Goal: Transaction & Acquisition: Purchase product/service

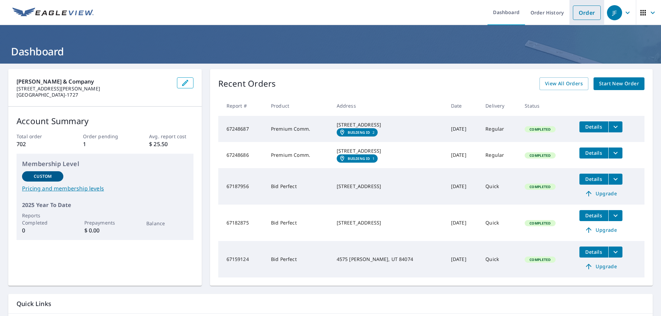
click at [583, 11] on link "Order" at bounding box center [587, 13] width 28 height 14
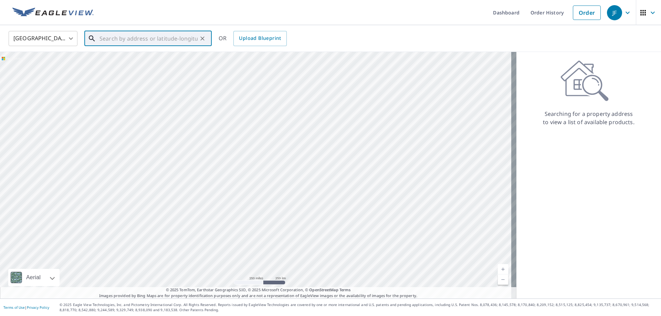
click at [150, 42] on input "text" at bounding box center [148, 38] width 98 height 19
click at [125, 60] on span "1216 E 2650 N" at bounding box center [152, 58] width 108 height 8
type input "[STREET_ADDRESS]"
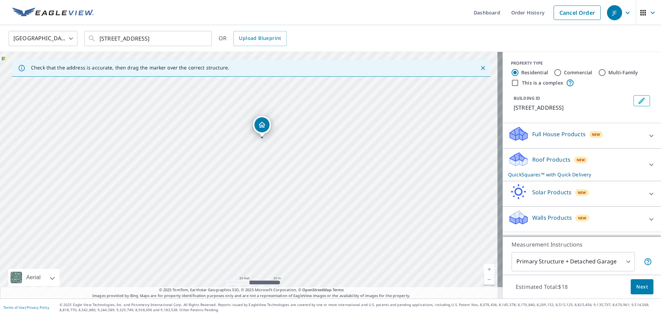
drag, startPoint x: 335, startPoint y: 203, endPoint x: 348, endPoint y: 168, distance: 37.0
click at [348, 168] on div "[STREET_ADDRESS]" at bounding box center [251, 175] width 503 height 247
drag, startPoint x: 287, startPoint y: 154, endPoint x: 352, endPoint y: 191, distance: 74.8
click at [355, 195] on div "[STREET_ADDRESS]" at bounding box center [251, 175] width 503 height 247
click at [544, 166] on div "Roof Products New QuickSquares™ with Quick Delivery" at bounding box center [575, 164] width 135 height 27
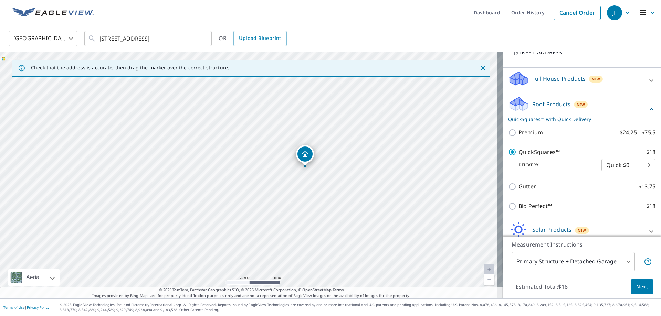
scroll to position [89, 0]
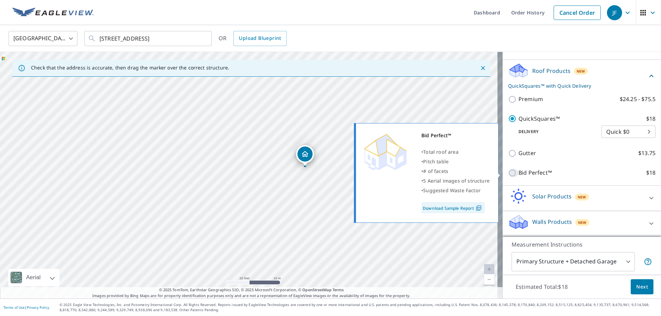
click at [512, 173] on input "Bid Perfect™ $18" at bounding box center [513, 173] width 10 height 8
checkbox input "true"
checkbox input "false"
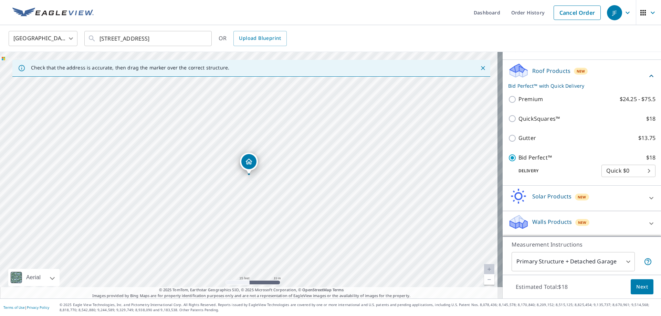
click at [636, 287] on span "Next" at bounding box center [642, 287] width 12 height 9
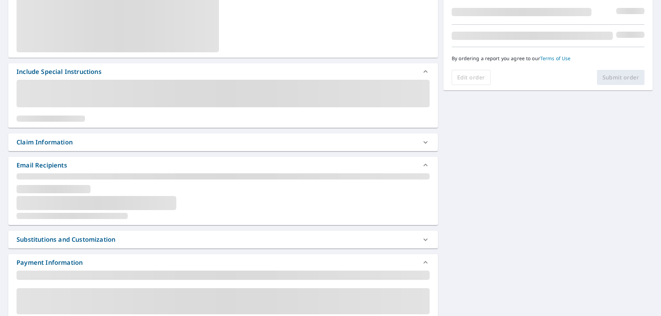
scroll to position [172, 0]
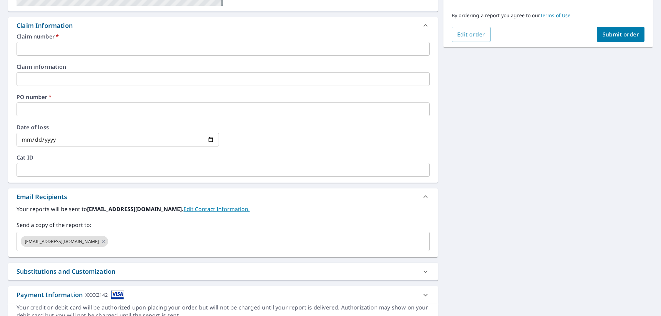
click at [47, 42] on div "Claim number   * ​" at bounding box center [223, 45] width 413 height 22
click at [56, 54] on input "text" at bounding box center [223, 49] width 413 height 14
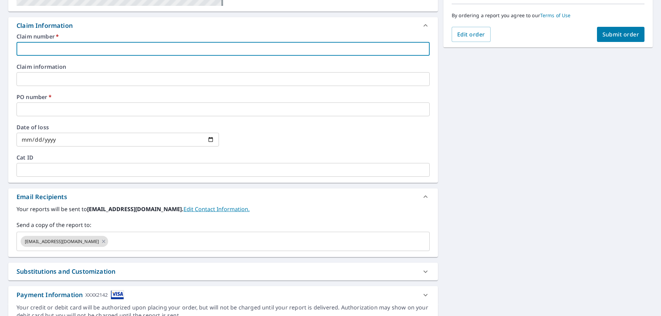
type input "SLC [PERSON_NAME]"
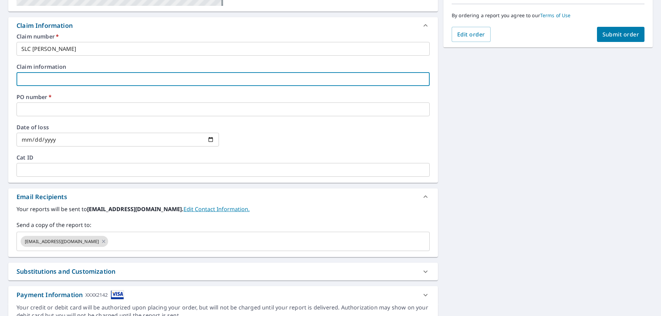
click at [55, 84] on input "text" at bounding box center [223, 79] width 413 height 14
type input "STATE WIDE [PERSON_NAME]"
click at [62, 106] on input "text" at bounding box center [223, 110] width 413 height 14
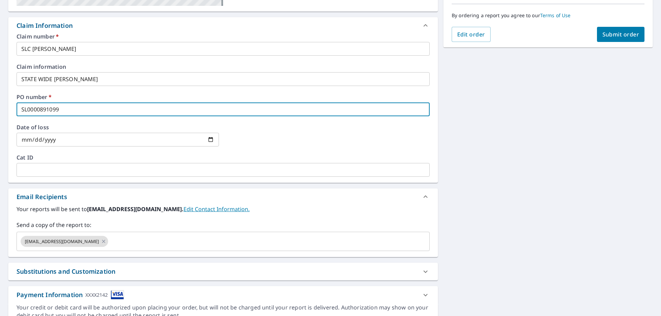
type input "SL0000891099"
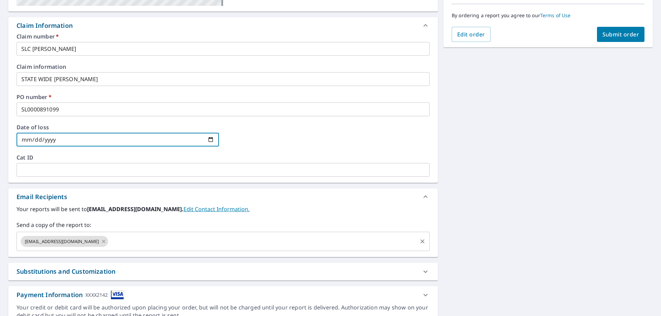
click at [101, 243] on icon at bounding box center [104, 242] width 6 height 8
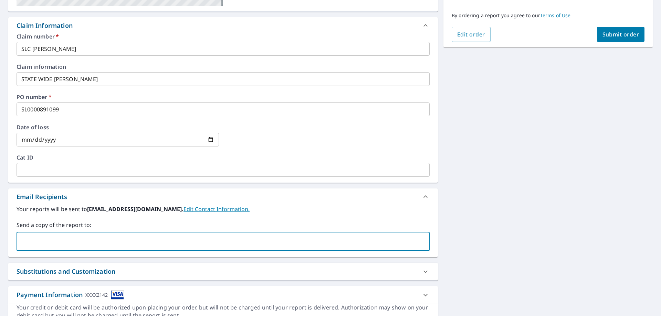
click at [85, 243] on input "text" at bounding box center [218, 241] width 397 height 13
type input "[EMAIL_ADDRESS][DOMAIN_NAME]"
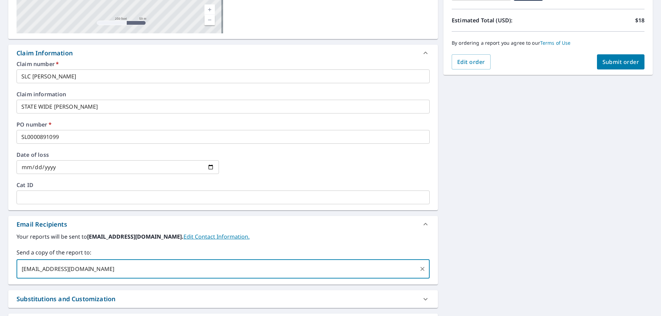
scroll to position [101, 0]
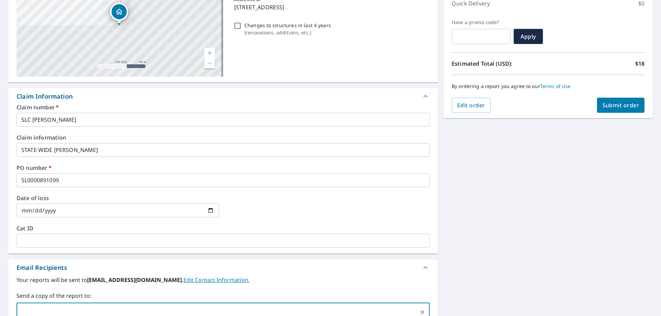
click at [617, 105] on span "Submit order" at bounding box center [620, 106] width 37 height 8
